Goal: Transaction & Acquisition: Purchase product/service

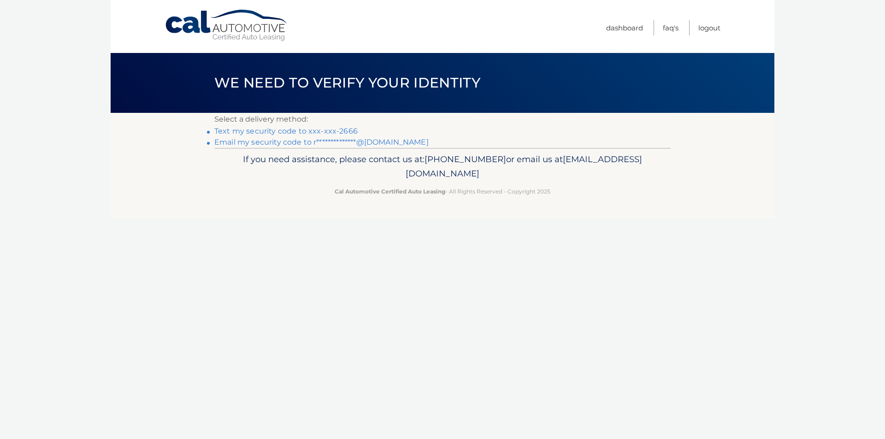
click at [342, 131] on link "Text my security code to xxx-xxx-2666" at bounding box center [285, 131] width 143 height 9
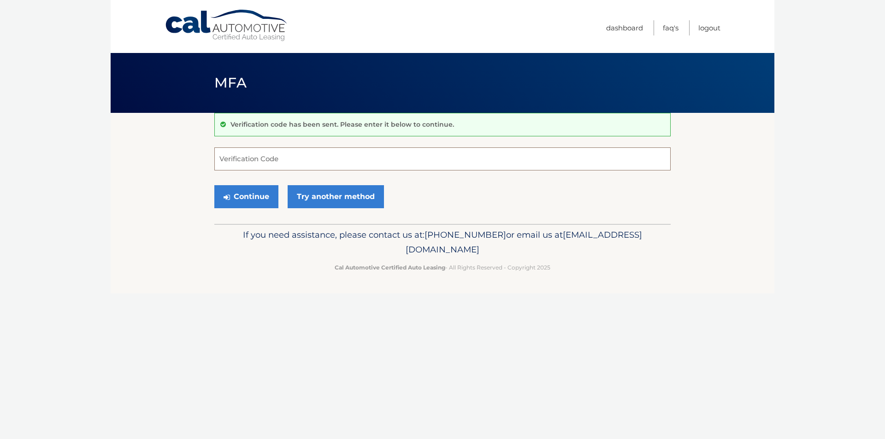
click at [240, 158] on input "Verification Code" at bounding box center [442, 158] width 456 height 23
type input "873854"
click at [246, 199] on button "Continue" at bounding box center [246, 196] width 64 height 23
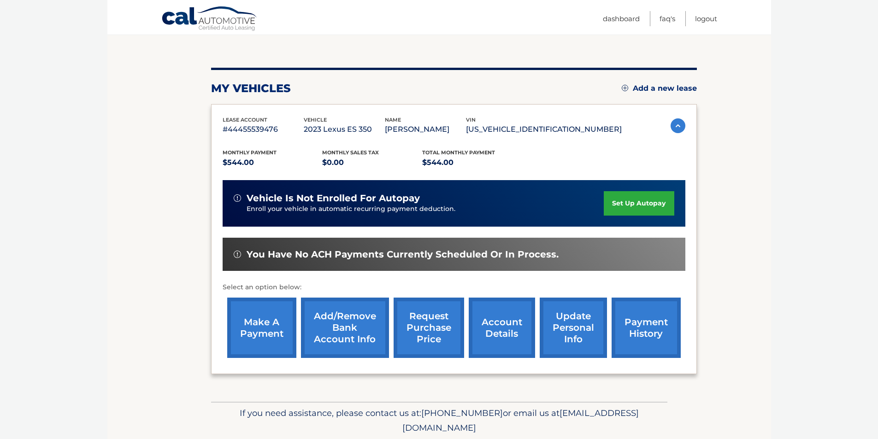
scroll to position [104, 0]
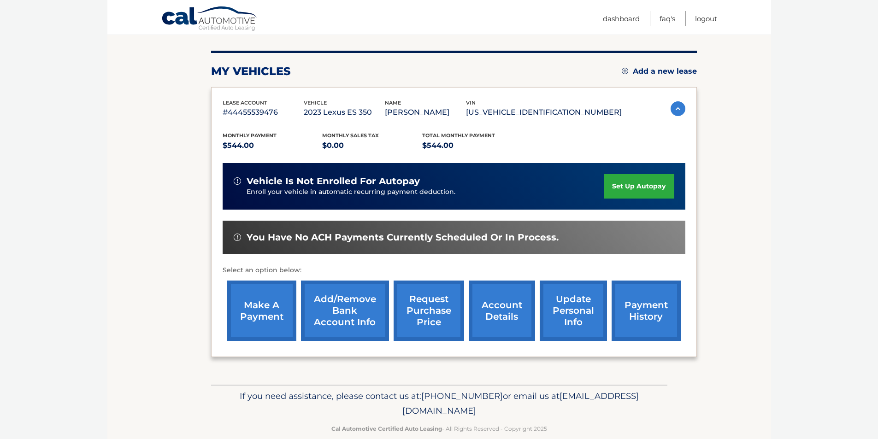
click at [265, 305] on link "make a payment" at bounding box center [261, 311] width 69 height 60
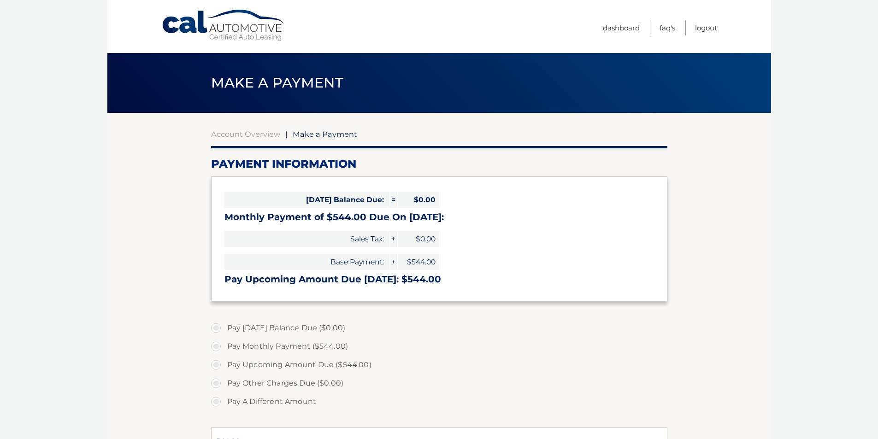
select select "NTZmYWQyNTgtNWQ5Yi00YjY1LWFkZTAtNTQ1YmVkOGVjM2Vm"
click at [217, 348] on label "Pay Monthly Payment ($544.00)" at bounding box center [439, 346] width 456 height 18
click at [217, 348] on input "Pay Monthly Payment ($544.00)" at bounding box center [219, 344] width 9 height 15
radio input "true"
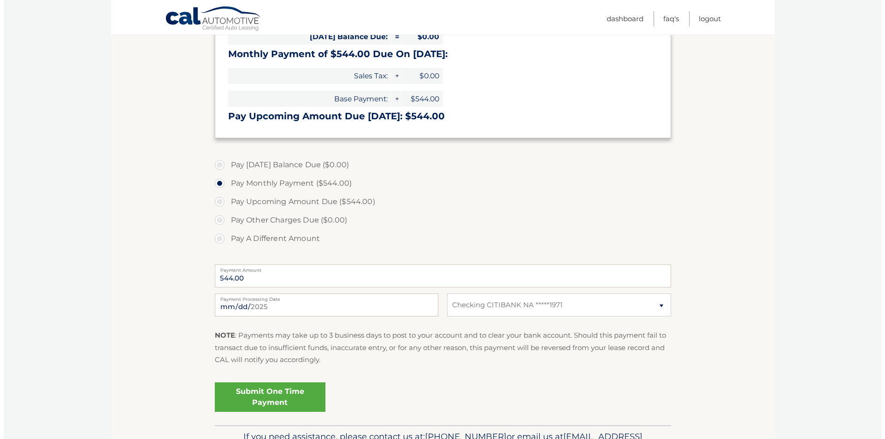
scroll to position [169, 0]
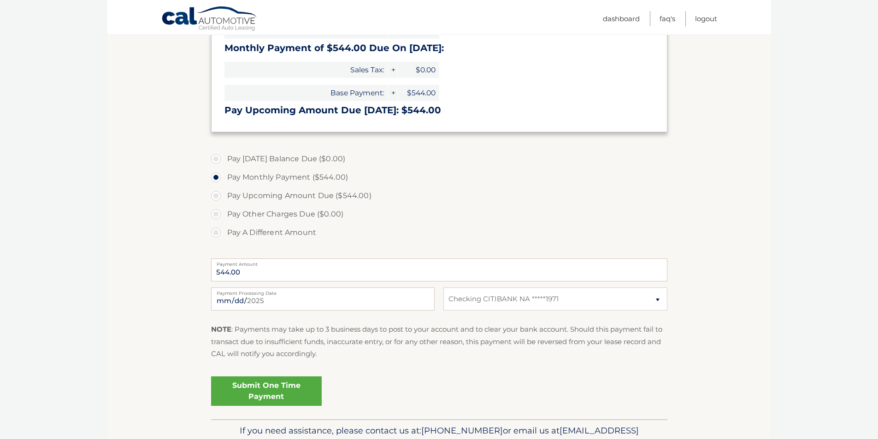
click at [275, 395] on link "Submit One Time Payment" at bounding box center [266, 391] width 111 height 29
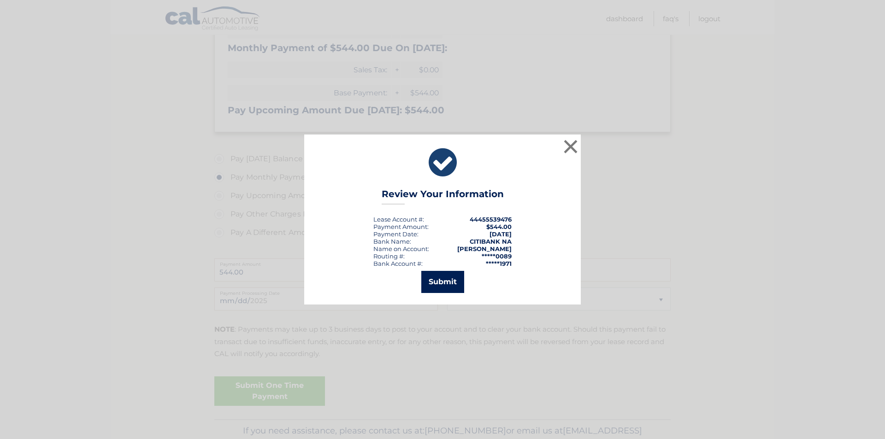
click at [444, 279] on button "Submit" at bounding box center [442, 282] width 43 height 22
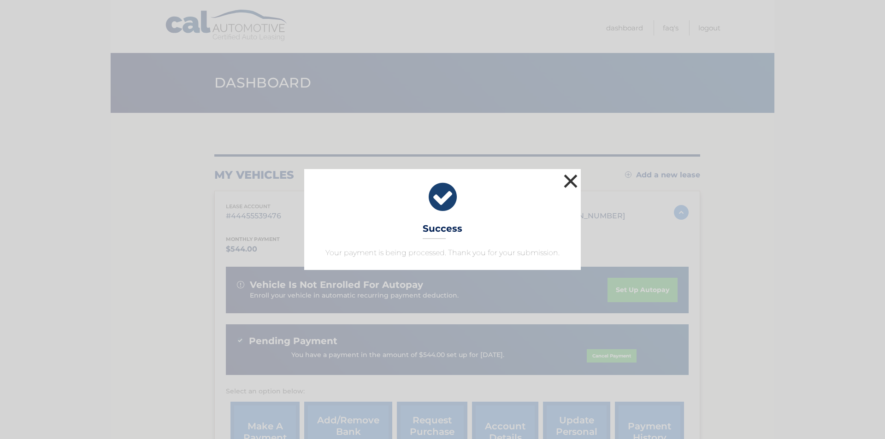
click at [572, 183] on button "×" at bounding box center [570, 181] width 18 height 18
